Goal: Task Accomplishment & Management: Complete application form

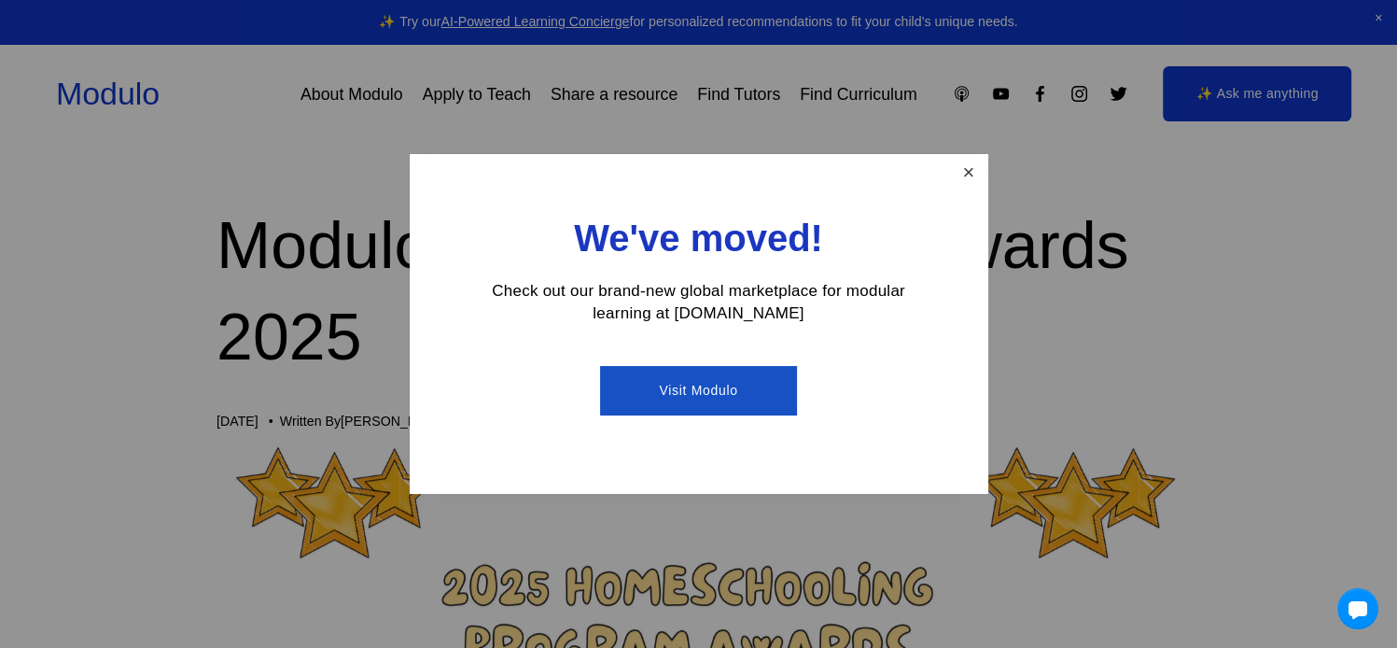
scroll to position [280, 0]
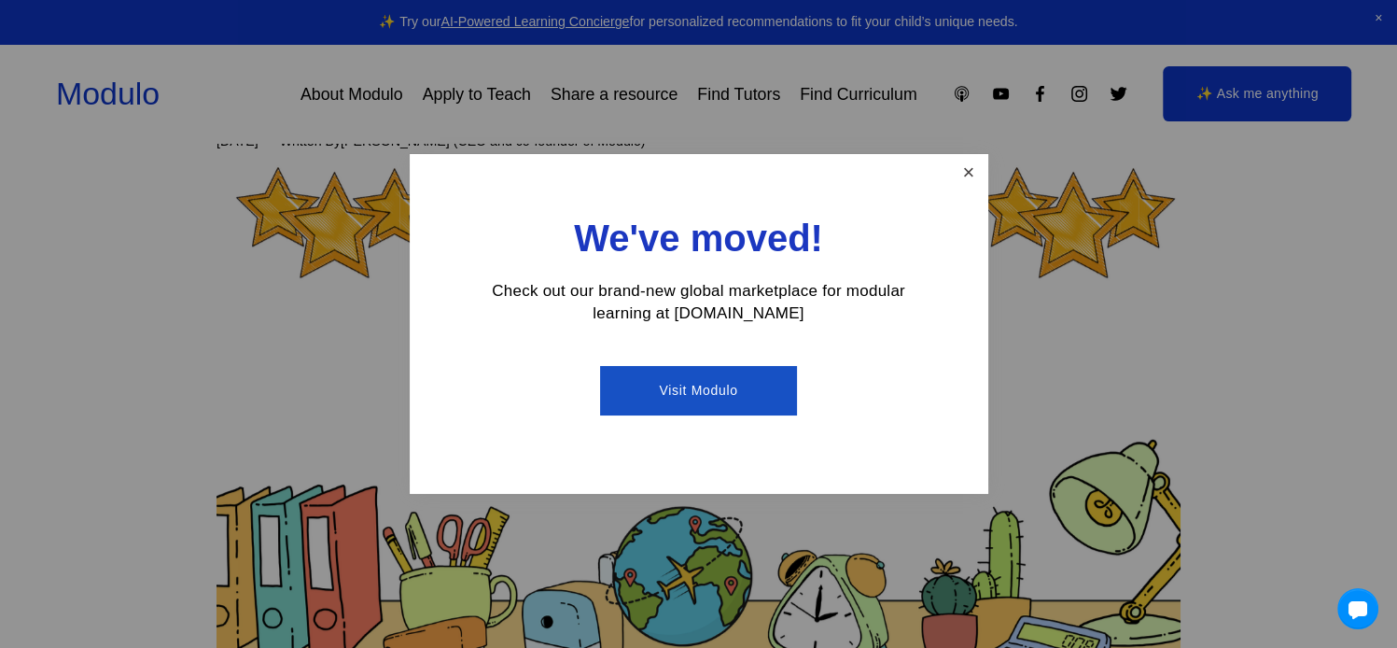
click at [967, 173] on link "Close" at bounding box center [968, 173] width 33 height 33
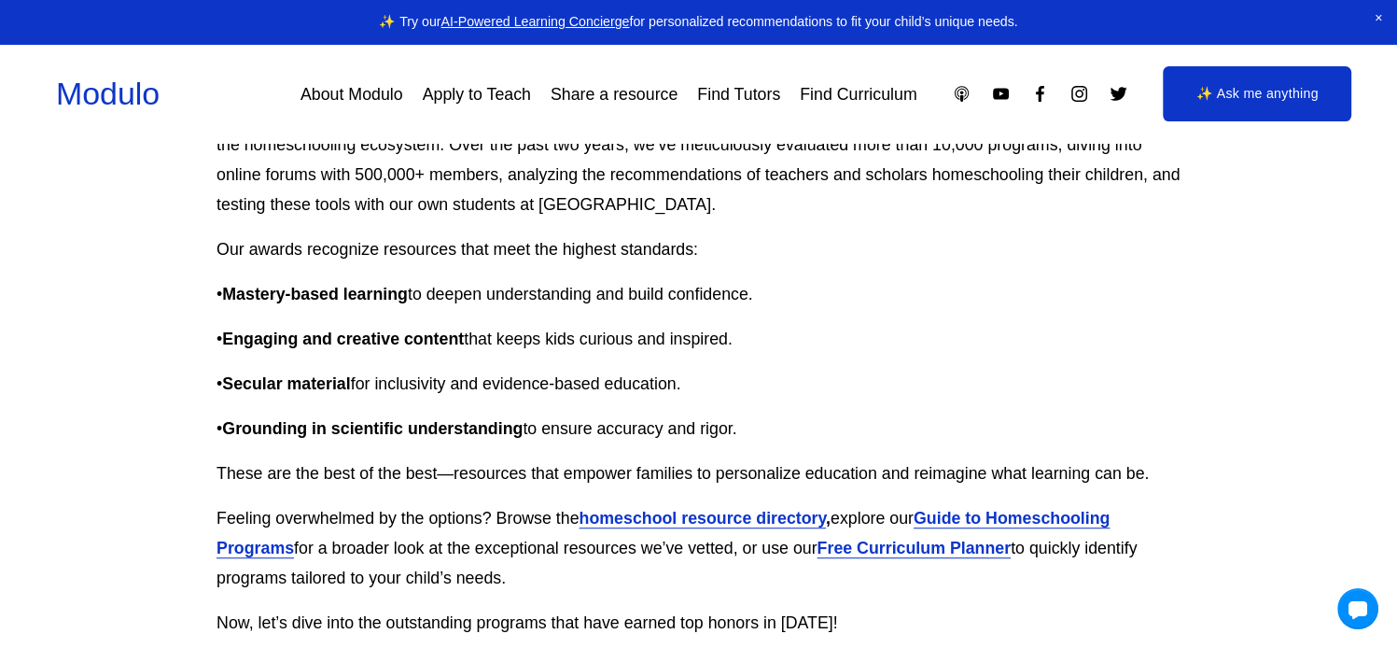
scroll to position [933, 0]
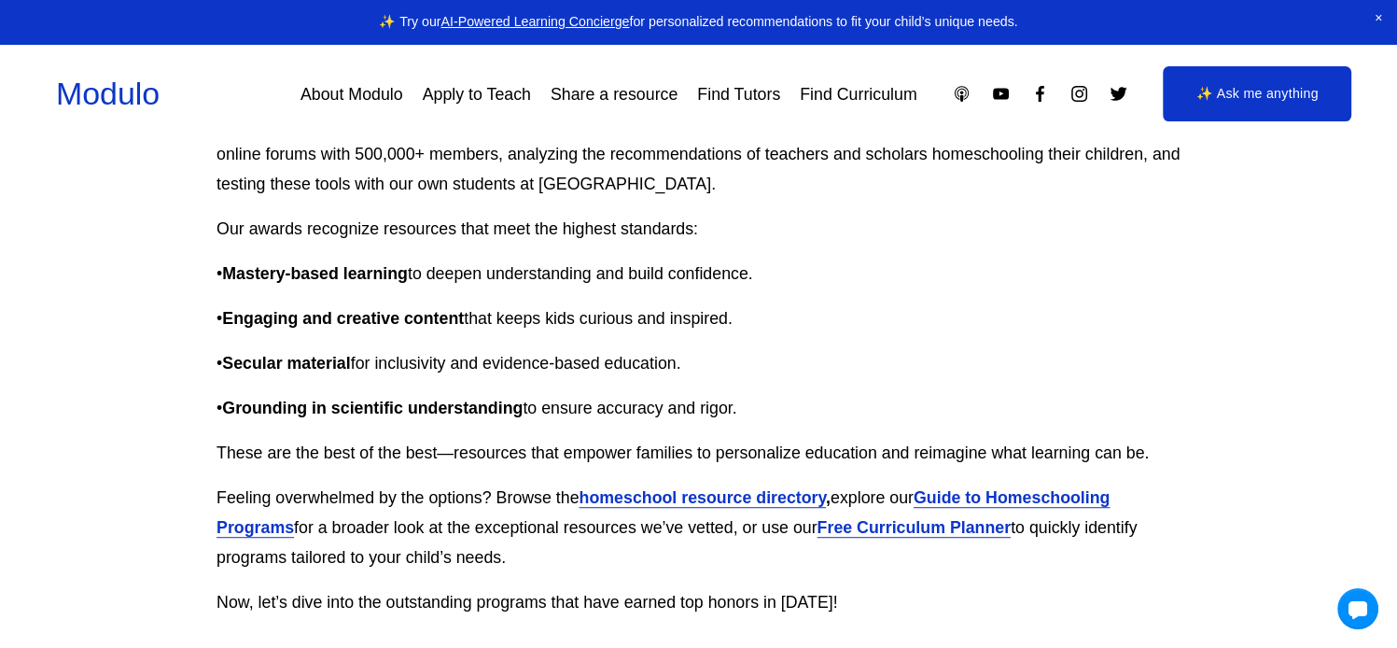
click at [701, 501] on strong "homeschool resource directory" at bounding box center [702, 497] width 247 height 19
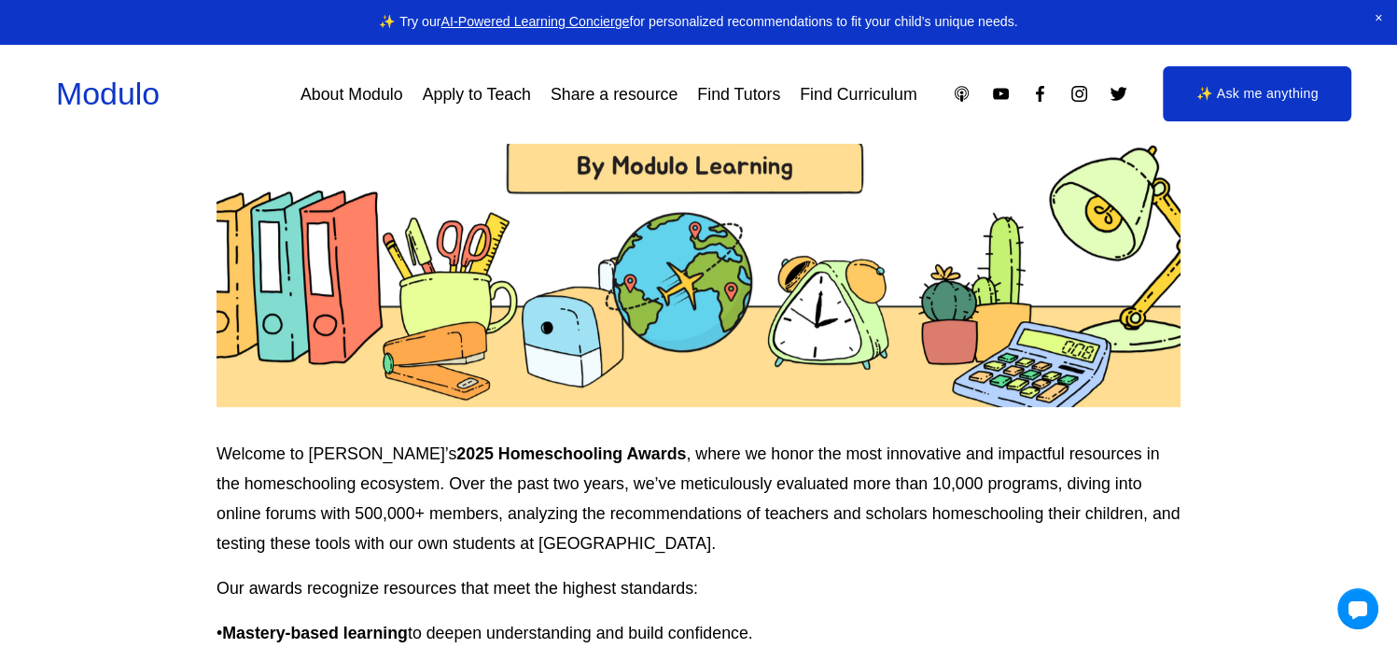
scroll to position [560, 0]
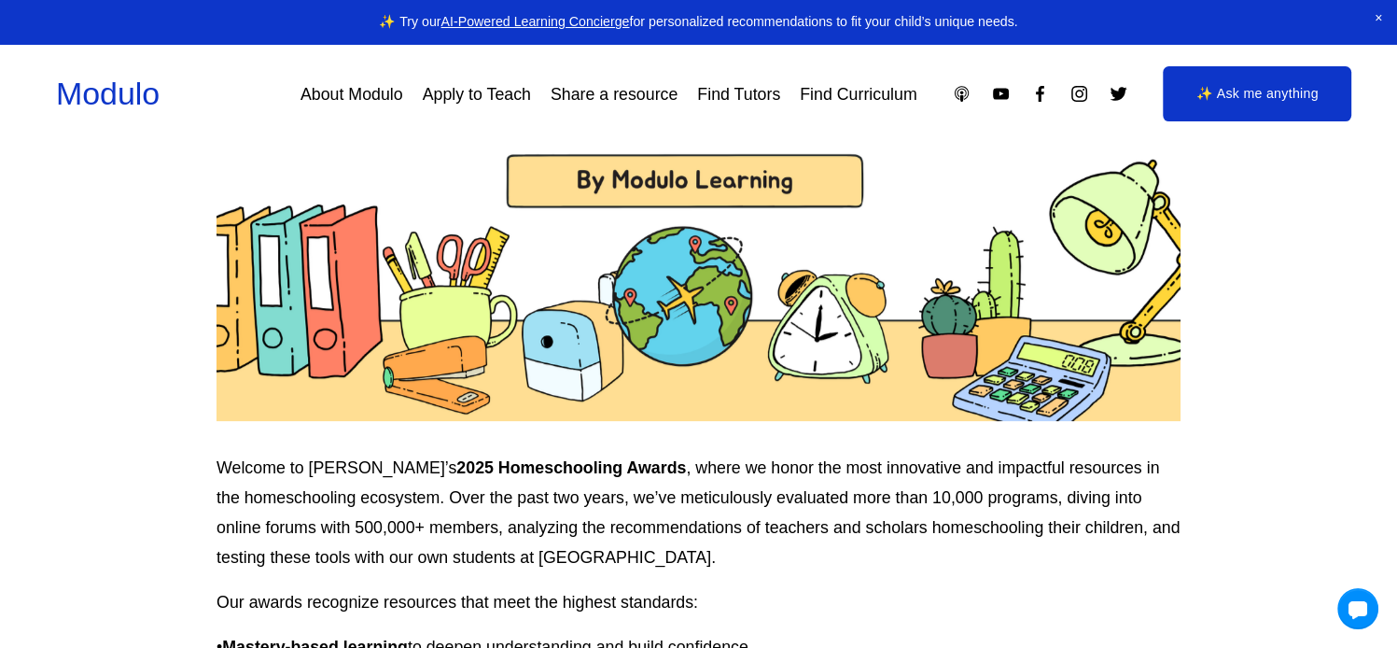
click at [485, 98] on link "Apply to Teach" at bounding box center [477, 94] width 108 height 34
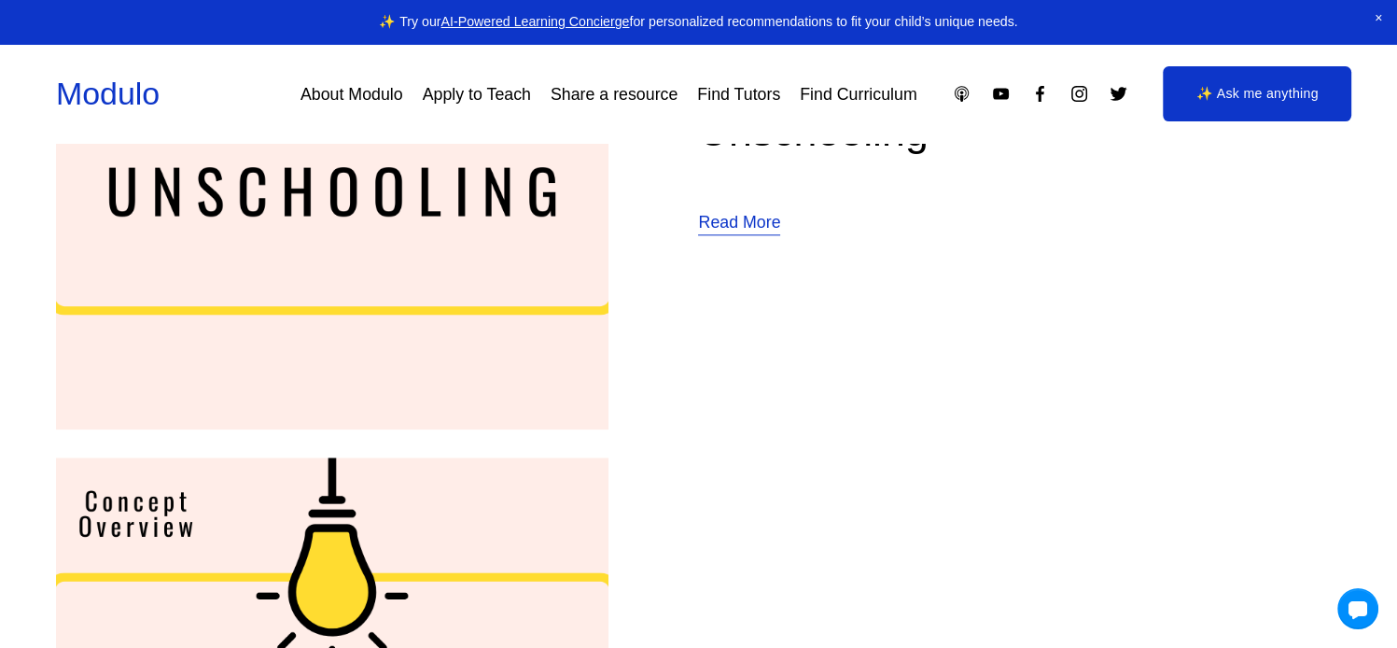
scroll to position [2146, 0]
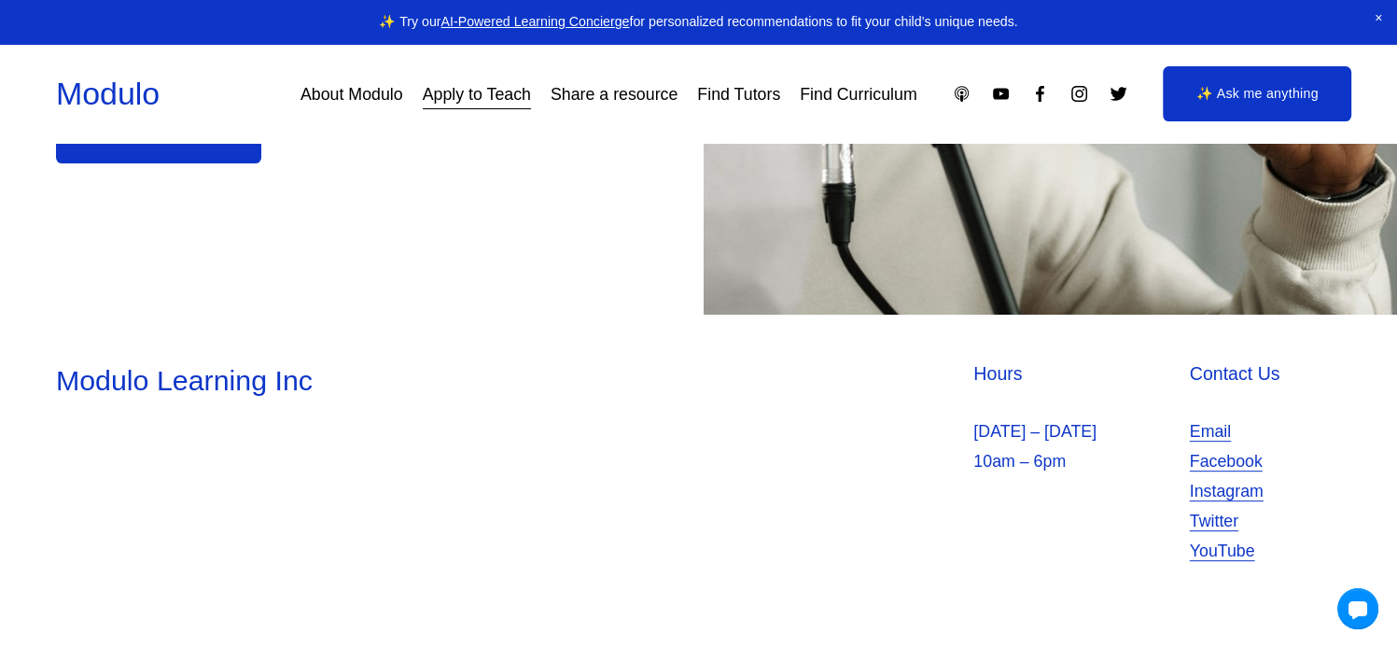
scroll to position [676, 0]
